Goal: Task Accomplishment & Management: Complete application form

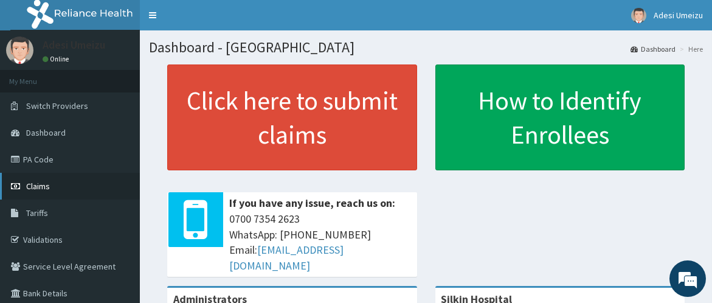
click at [33, 186] on span "Claims" at bounding box center [38, 186] width 24 height 11
click at [41, 161] on link "PA Code" at bounding box center [70, 159] width 140 height 27
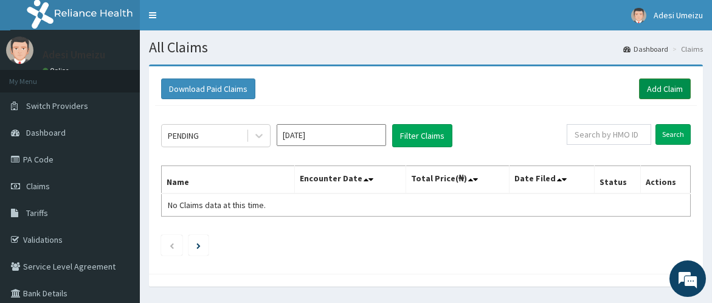
click at [677, 88] on link "Add Claim" at bounding box center [665, 88] width 52 height 21
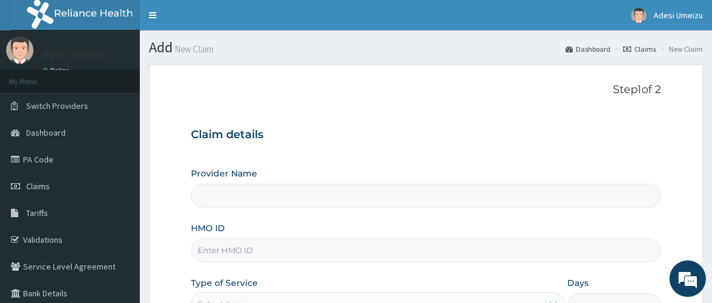
type input "Silkin Hospital"
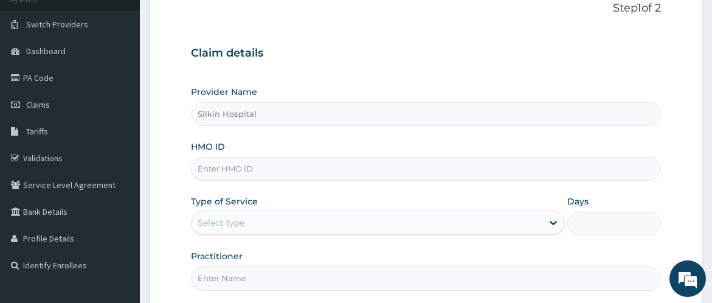
scroll to position [108, 0]
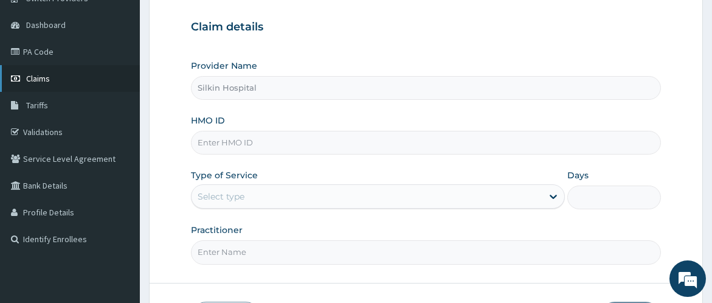
click at [55, 75] on link "Claims" at bounding box center [70, 78] width 140 height 27
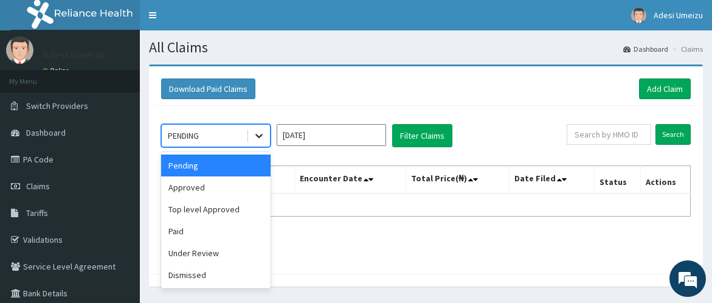
click at [259, 132] on icon at bounding box center [259, 136] width 12 height 12
click at [207, 189] on div "Approved" at bounding box center [215, 187] width 109 height 22
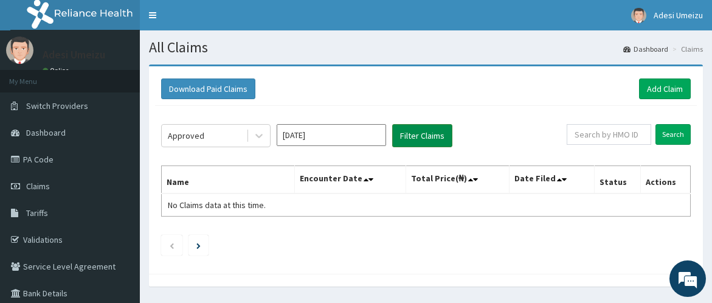
click at [415, 133] on button "Filter Claims" at bounding box center [422, 135] width 60 height 23
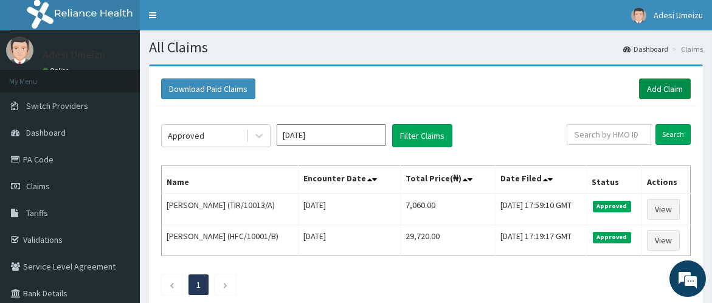
click at [655, 91] on link "Add Claim" at bounding box center [665, 88] width 52 height 21
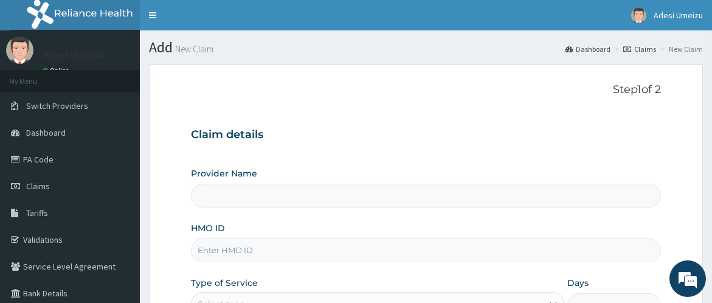
type input "Silkin Hospital"
click at [215, 249] on input "HMO ID" at bounding box center [426, 250] width 470 height 24
type input "ALP/10268/C"
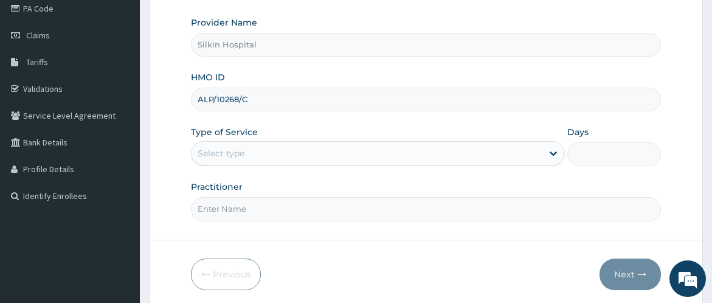
scroll to position [162, 0]
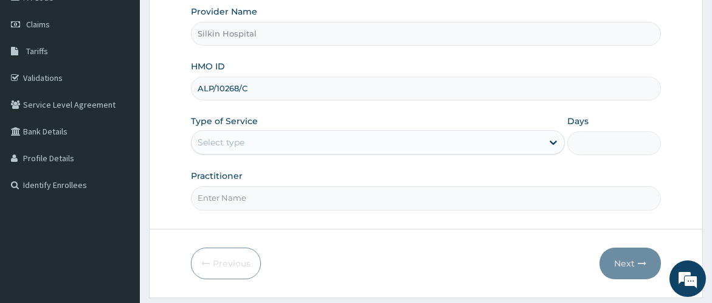
click at [260, 141] on div "Select type" at bounding box center [367, 142] width 351 height 19
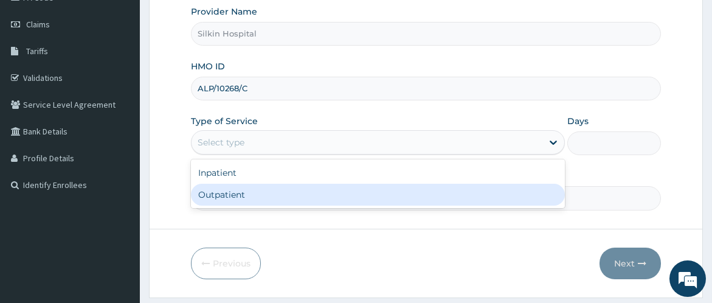
click at [246, 199] on div "Outpatient" at bounding box center [378, 195] width 374 height 22
type input "1"
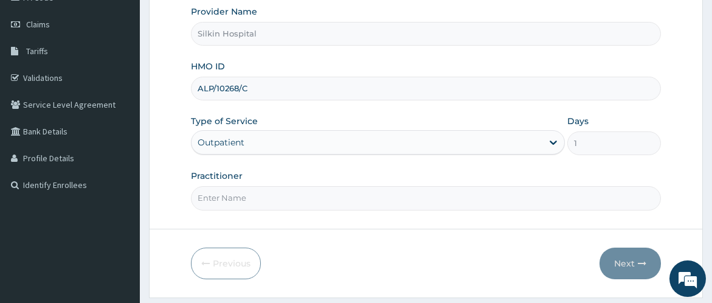
click at [226, 195] on input "Practitioner" at bounding box center [426, 198] width 470 height 24
type input "DR UMEIZU"
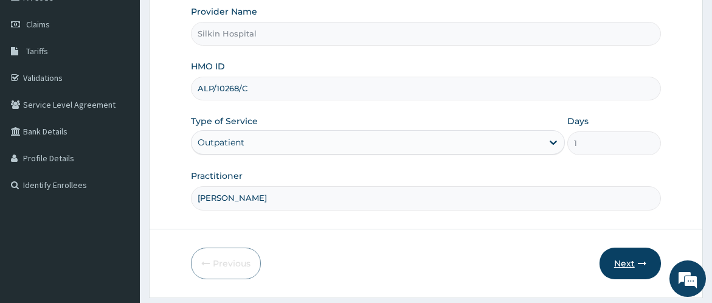
click at [622, 262] on button "Next" at bounding box center [630, 264] width 61 height 32
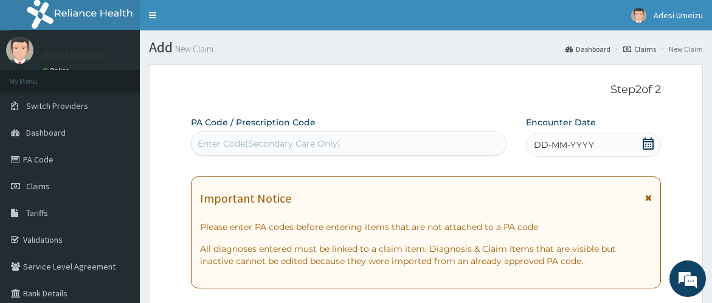
scroll to position [0, 0]
click at [209, 142] on div "Enter Code(Secondary Care Only)" at bounding box center [269, 143] width 143 height 12
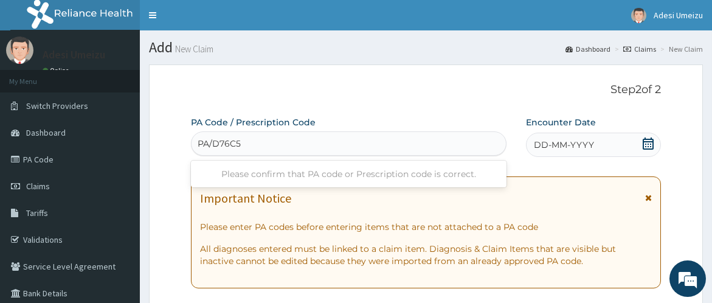
type input "PA/D76C58"
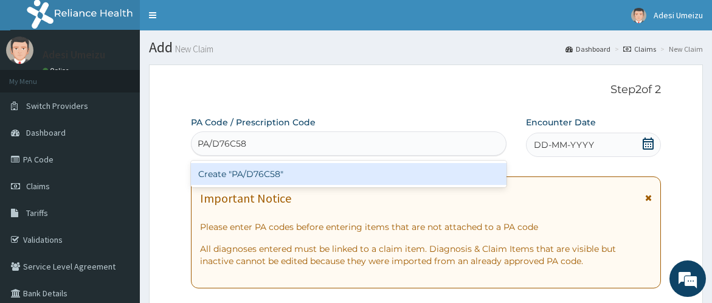
click at [249, 174] on div "Create "PA/D76C58"" at bounding box center [348, 174] width 315 height 22
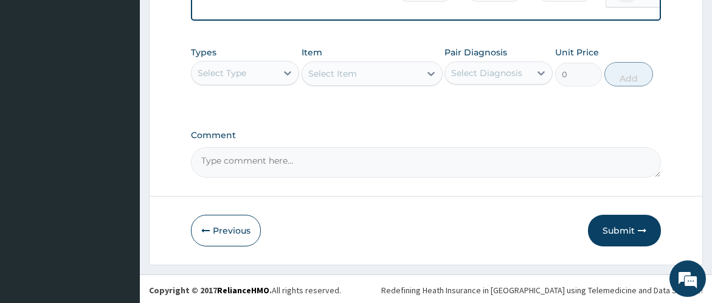
scroll to position [796, 0]
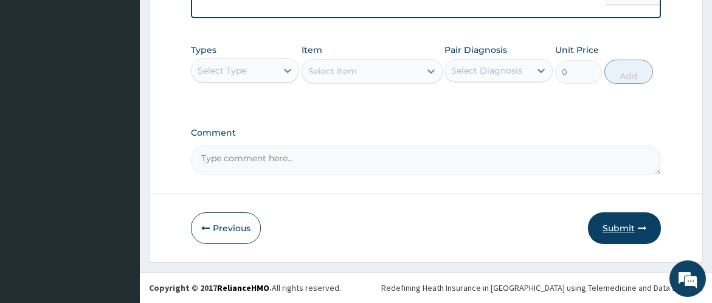
click at [628, 228] on button "Submit" at bounding box center [624, 228] width 73 height 32
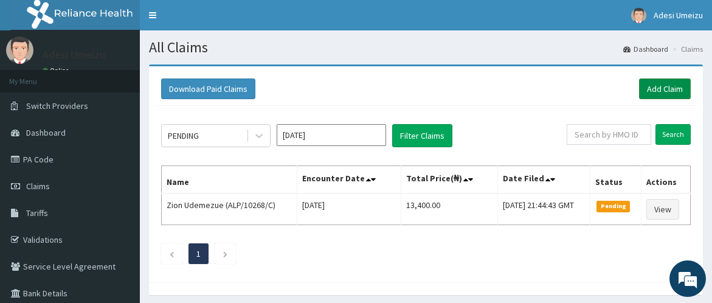
click at [667, 89] on link "Add Claim" at bounding box center [665, 88] width 52 height 21
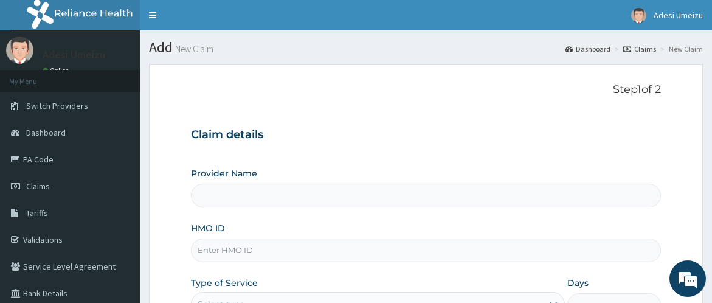
type input "Silkin Hospital"
click at [223, 251] on input "HMO ID" at bounding box center [426, 250] width 470 height 24
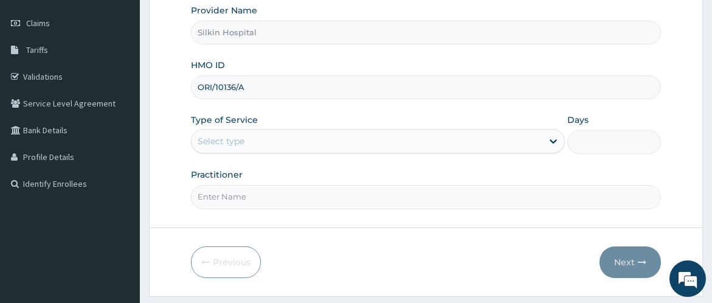
scroll to position [189, 0]
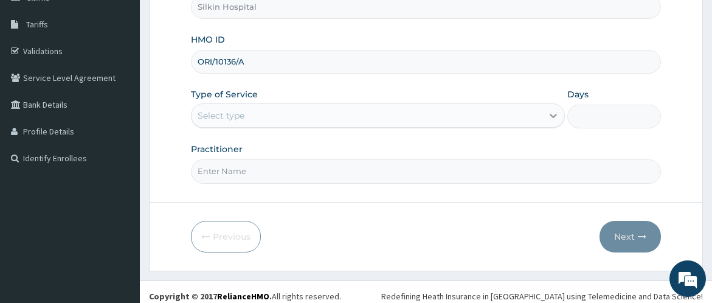
type input "ORI/10136/A"
click at [554, 113] on icon at bounding box center [553, 115] width 12 height 12
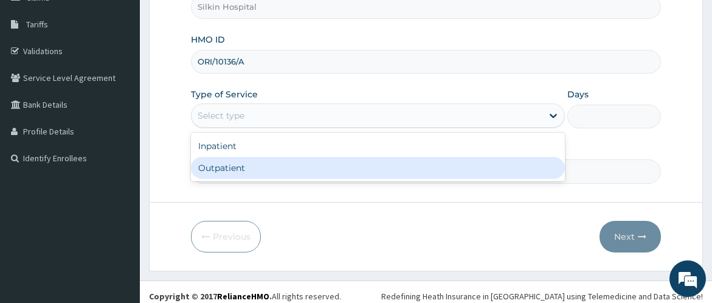
click at [506, 169] on div "Outpatient" at bounding box center [378, 168] width 374 height 22
type input "1"
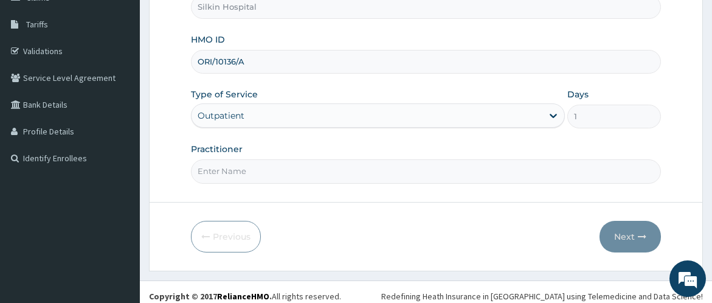
click at [391, 178] on input "Practitioner" at bounding box center [426, 171] width 470 height 24
type input "DR UMEIZU"
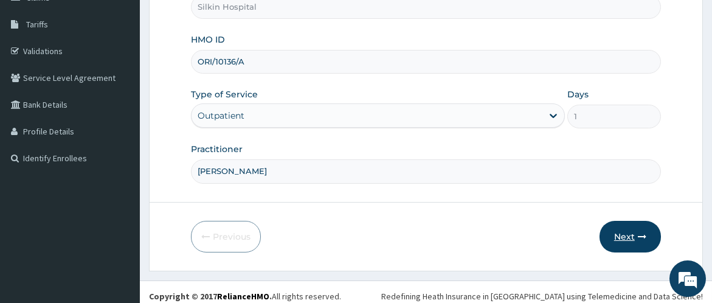
click at [611, 235] on button "Next" at bounding box center [630, 237] width 61 height 32
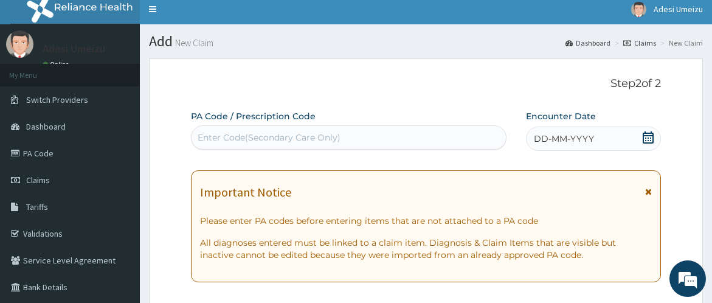
scroll to position [0, 0]
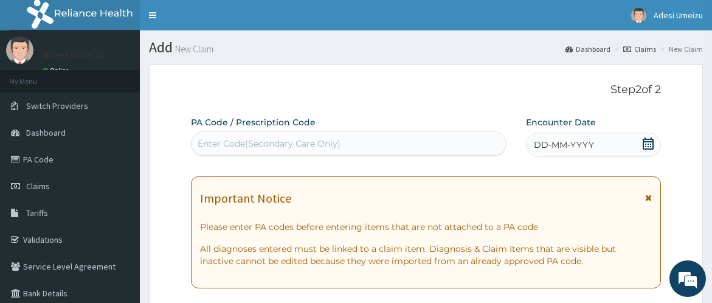
click at [240, 142] on div "Enter Code(Secondary Care Only)" at bounding box center [269, 143] width 143 height 12
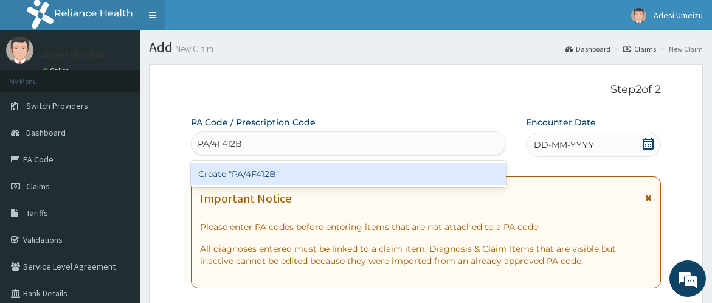
type input "PA/4F412B"
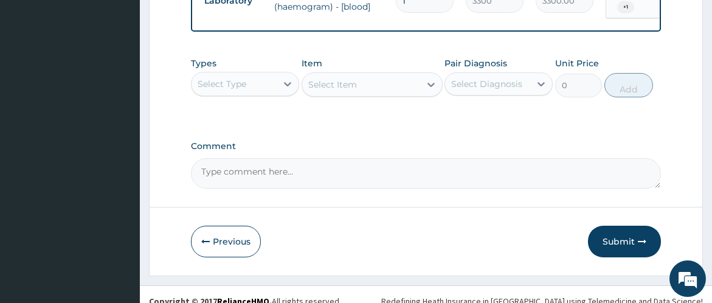
scroll to position [959, 0]
click at [614, 226] on button "Submit" at bounding box center [624, 241] width 73 height 32
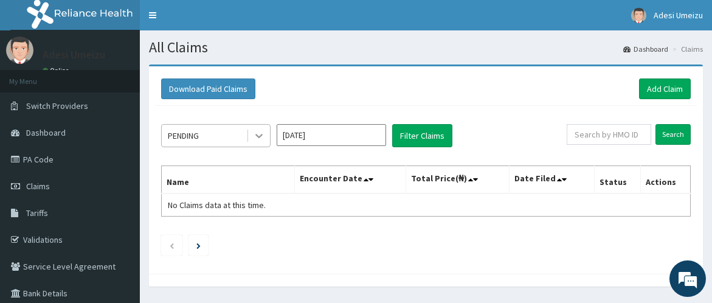
click at [261, 134] on icon at bounding box center [258, 136] width 7 height 4
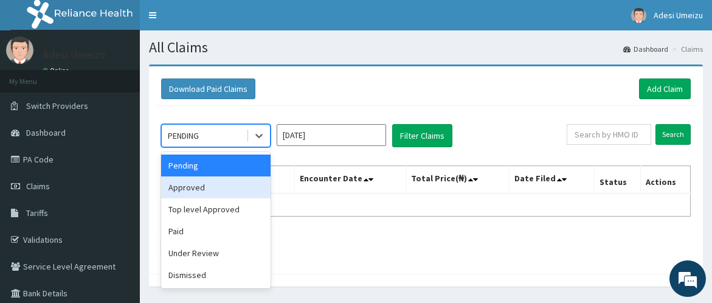
click at [214, 184] on div "Approved" at bounding box center [215, 187] width 109 height 22
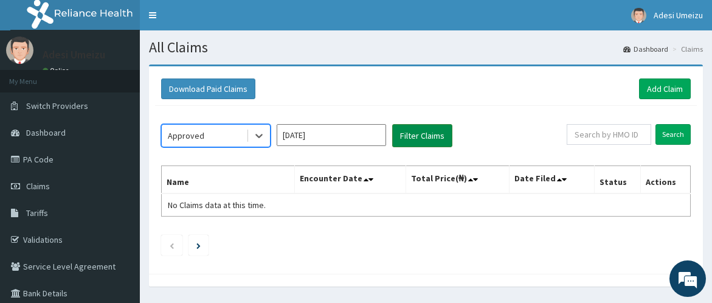
click at [412, 136] on button "Filter Claims" at bounding box center [422, 135] width 60 height 23
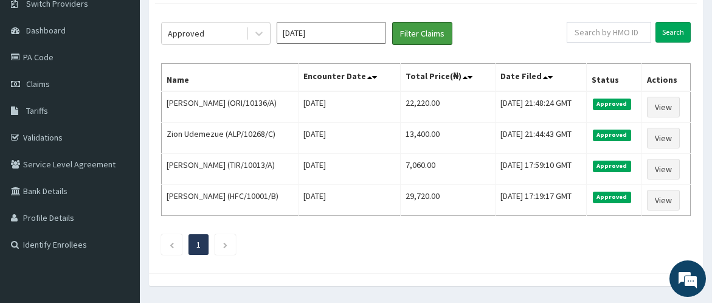
scroll to position [108, 0]
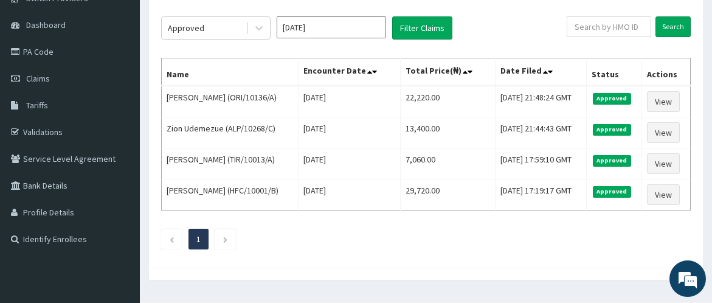
click at [339, 22] on input "[DATE]" at bounding box center [331, 27] width 109 height 22
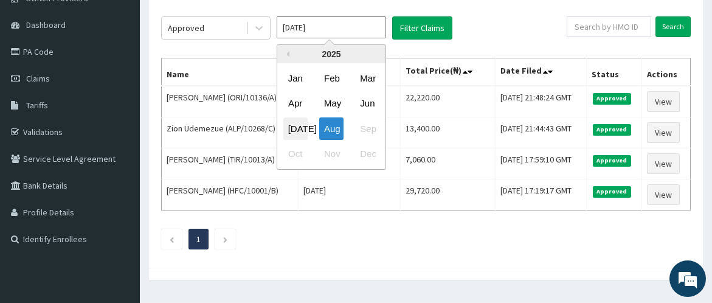
click at [296, 124] on div "[DATE]" at bounding box center [295, 128] width 24 height 23
type input "[DATE]"
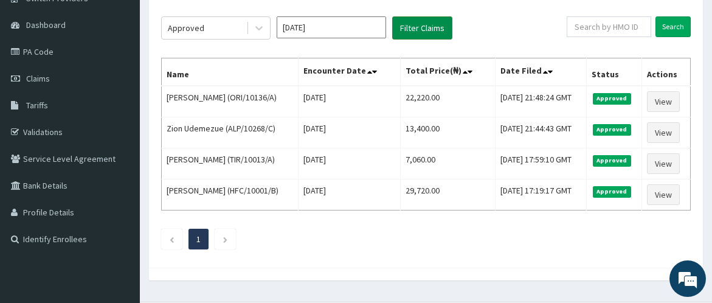
click at [407, 25] on button "Filter Claims" at bounding box center [422, 27] width 60 height 23
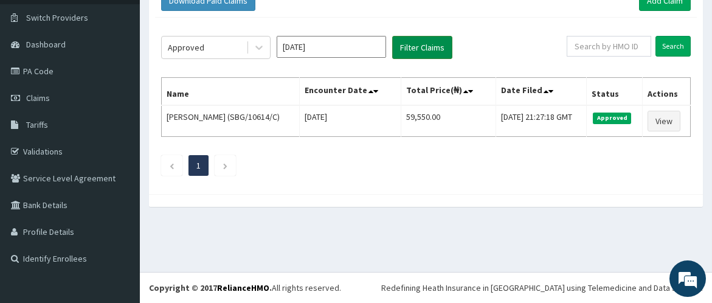
scroll to position [88, 0]
